Goal: Find specific page/section: Find specific page/section

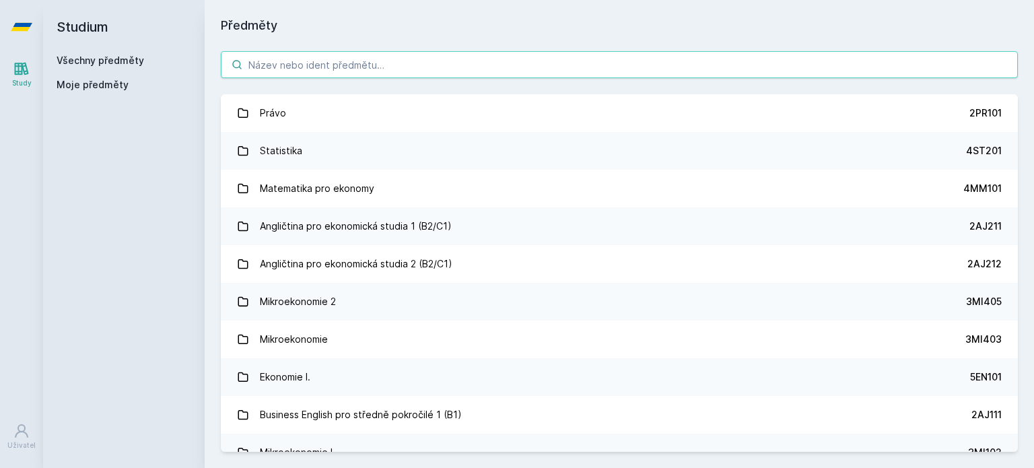
click at [397, 69] on input "search" at bounding box center [619, 64] width 797 height 27
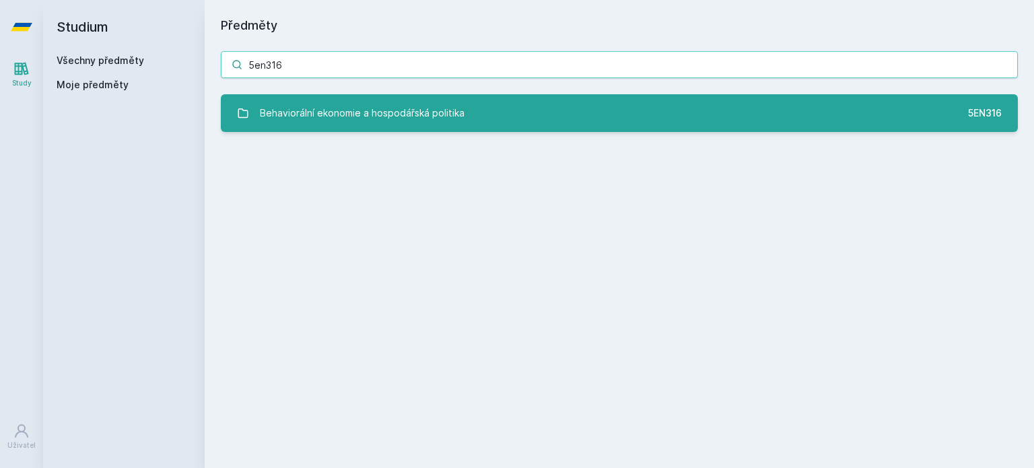
type input "5en316"
click at [421, 107] on div "Behaviorální ekonomie a hospodářská politika" at bounding box center [362, 113] width 205 height 27
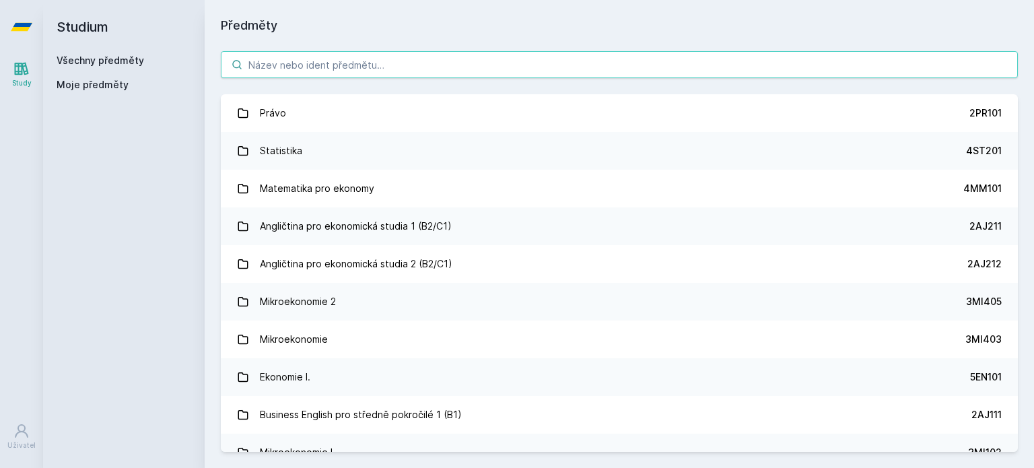
click at [304, 60] on input "search" at bounding box center [619, 64] width 797 height 27
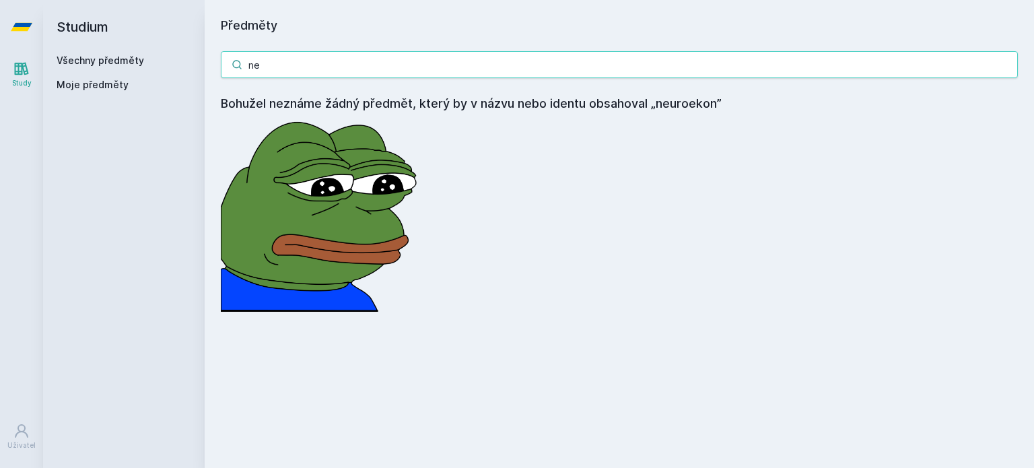
type input "n"
